Goal: Task Accomplishment & Management: Use online tool/utility

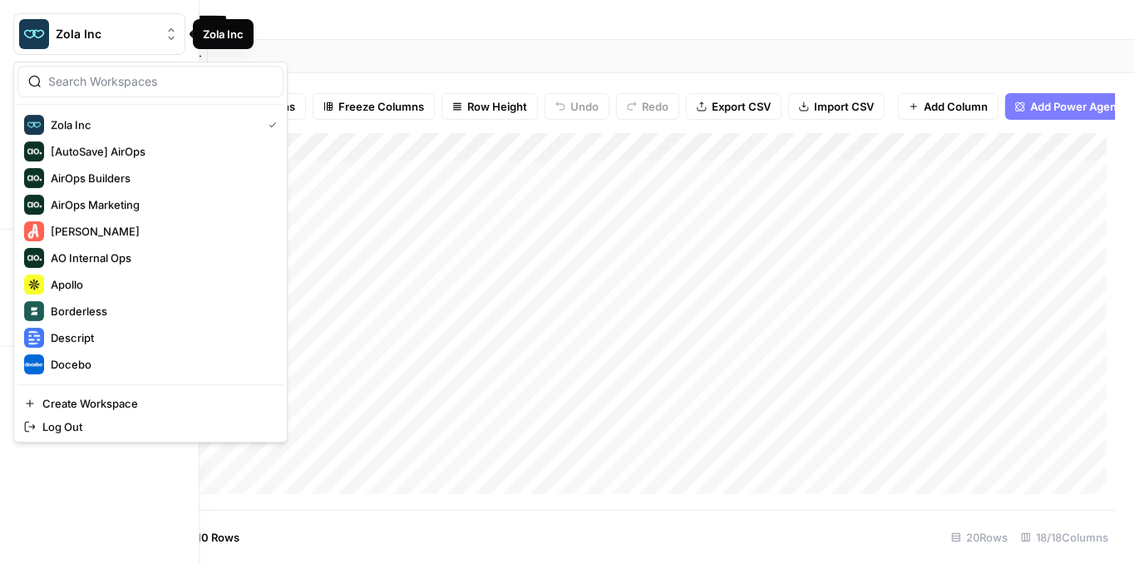
click at [57, 40] on span "Zola Inc" at bounding box center [106, 34] width 101 height 17
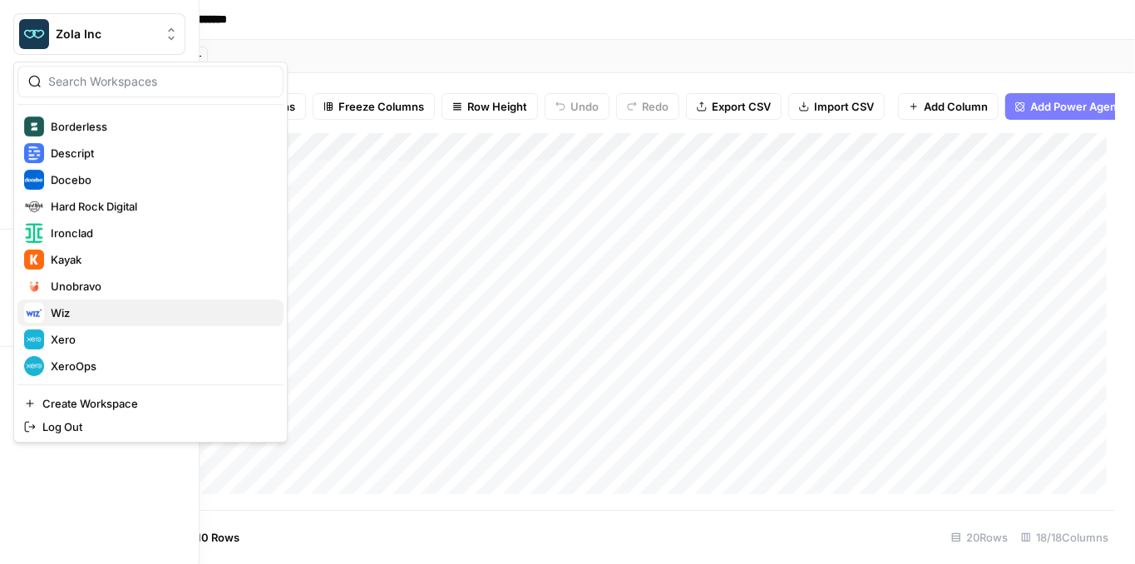
scroll to position [186, 0]
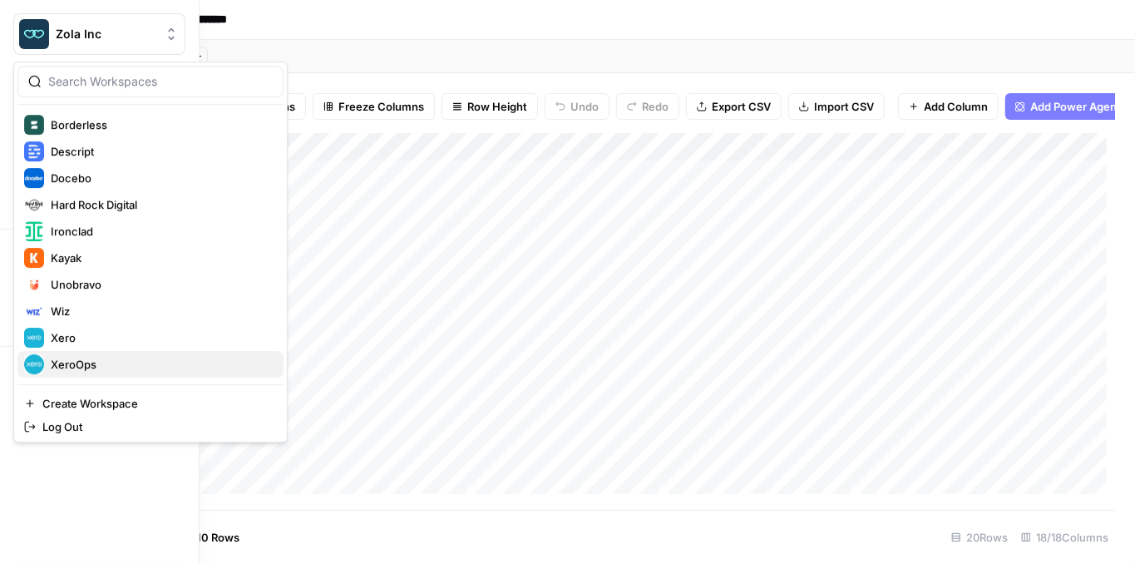
click at [93, 357] on span "XeroOps" at bounding box center [160, 364] width 219 height 17
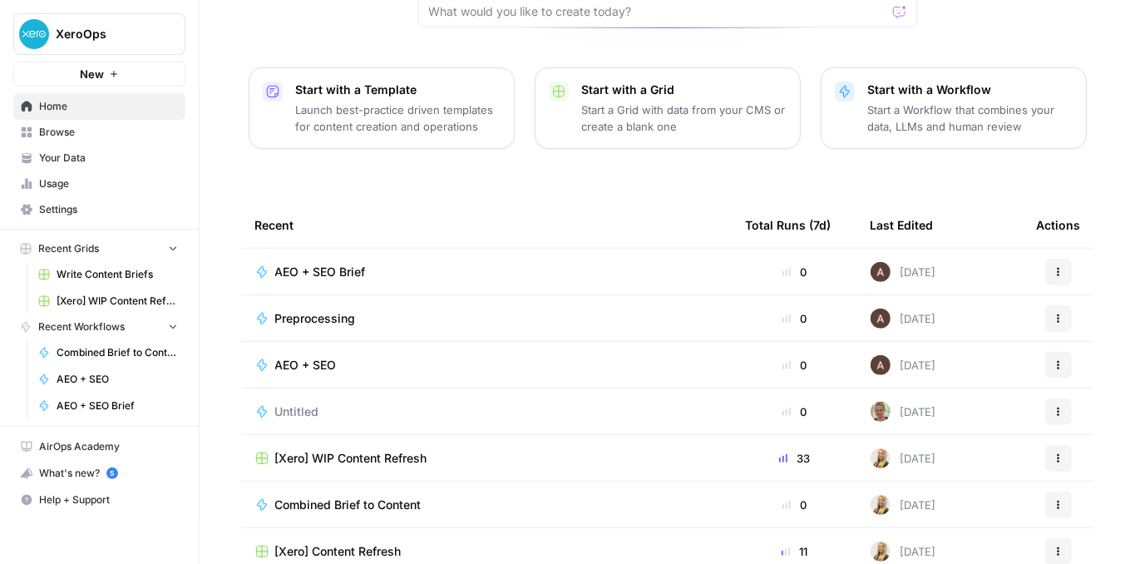
scroll to position [200, 0]
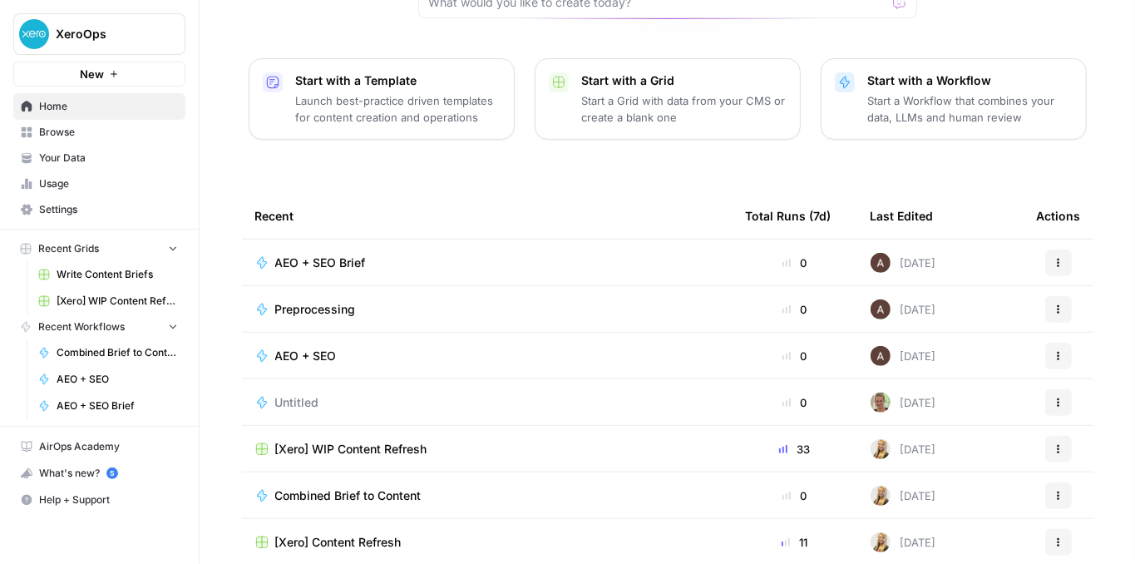
click at [415, 441] on span "[Xero] WIP Content Refresh" at bounding box center [351, 449] width 152 height 17
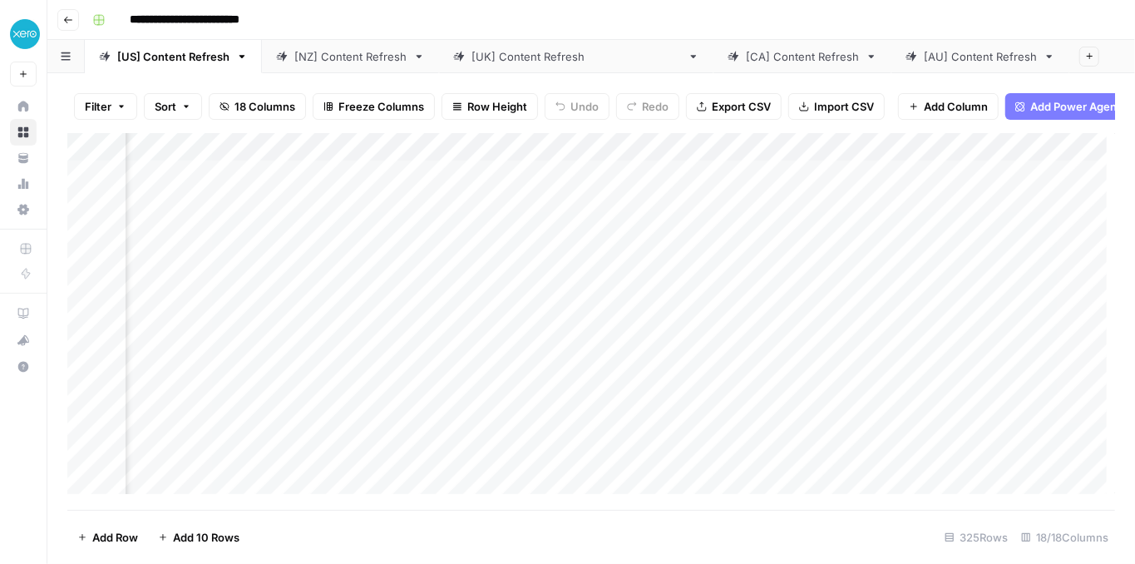
scroll to position [0, 1649]
click at [934, 239] on div "Add Column" at bounding box center [590, 317] width 1047 height 369
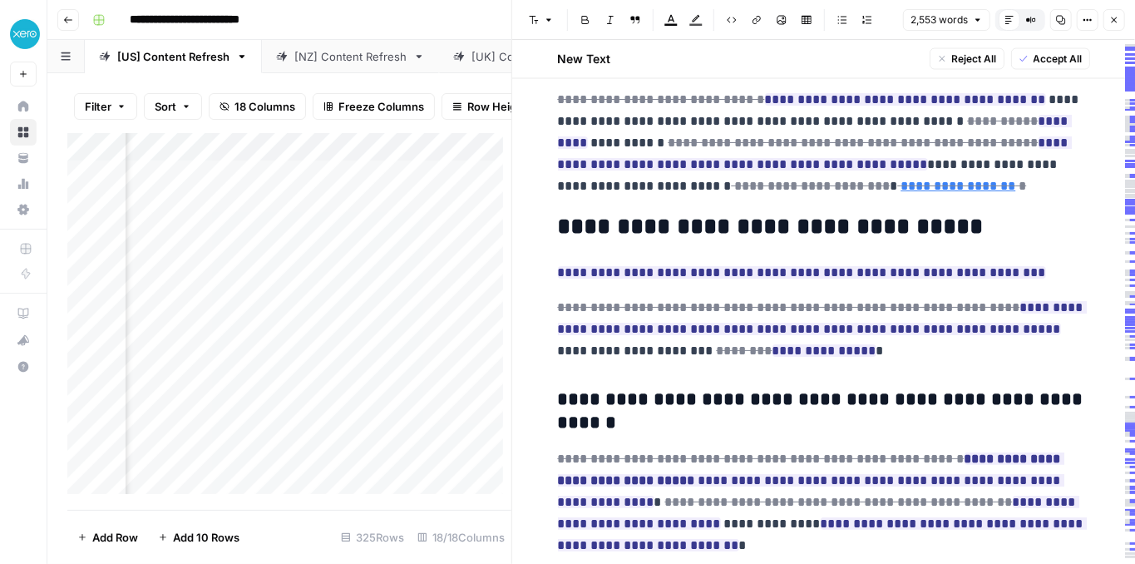
scroll to position [8824, 0]
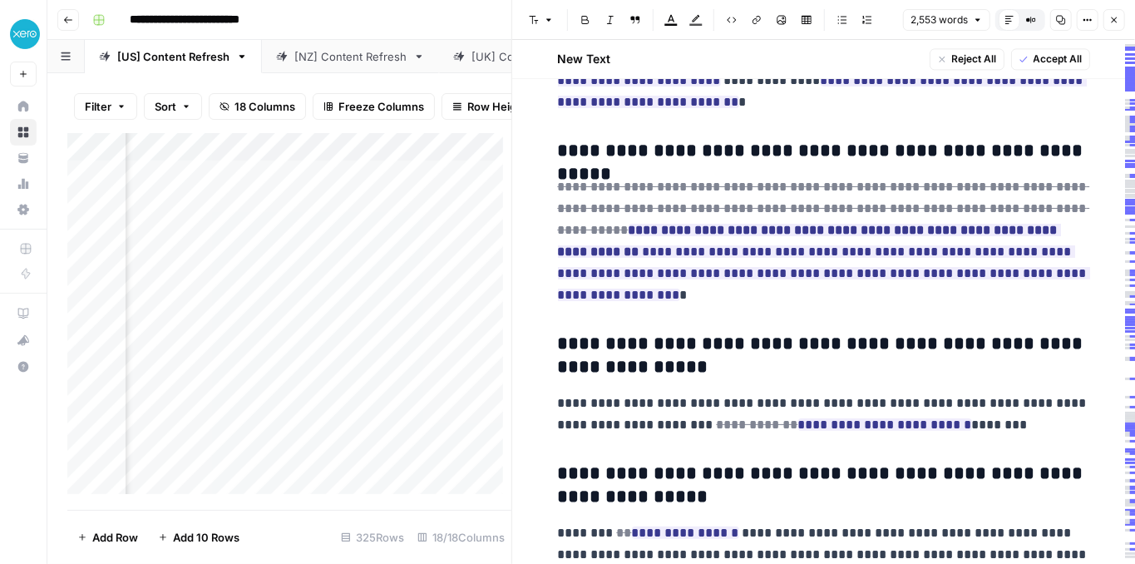
click at [1121, 18] on button "Close" at bounding box center [1114, 20] width 22 height 22
